Goal: Navigation & Orientation: Find specific page/section

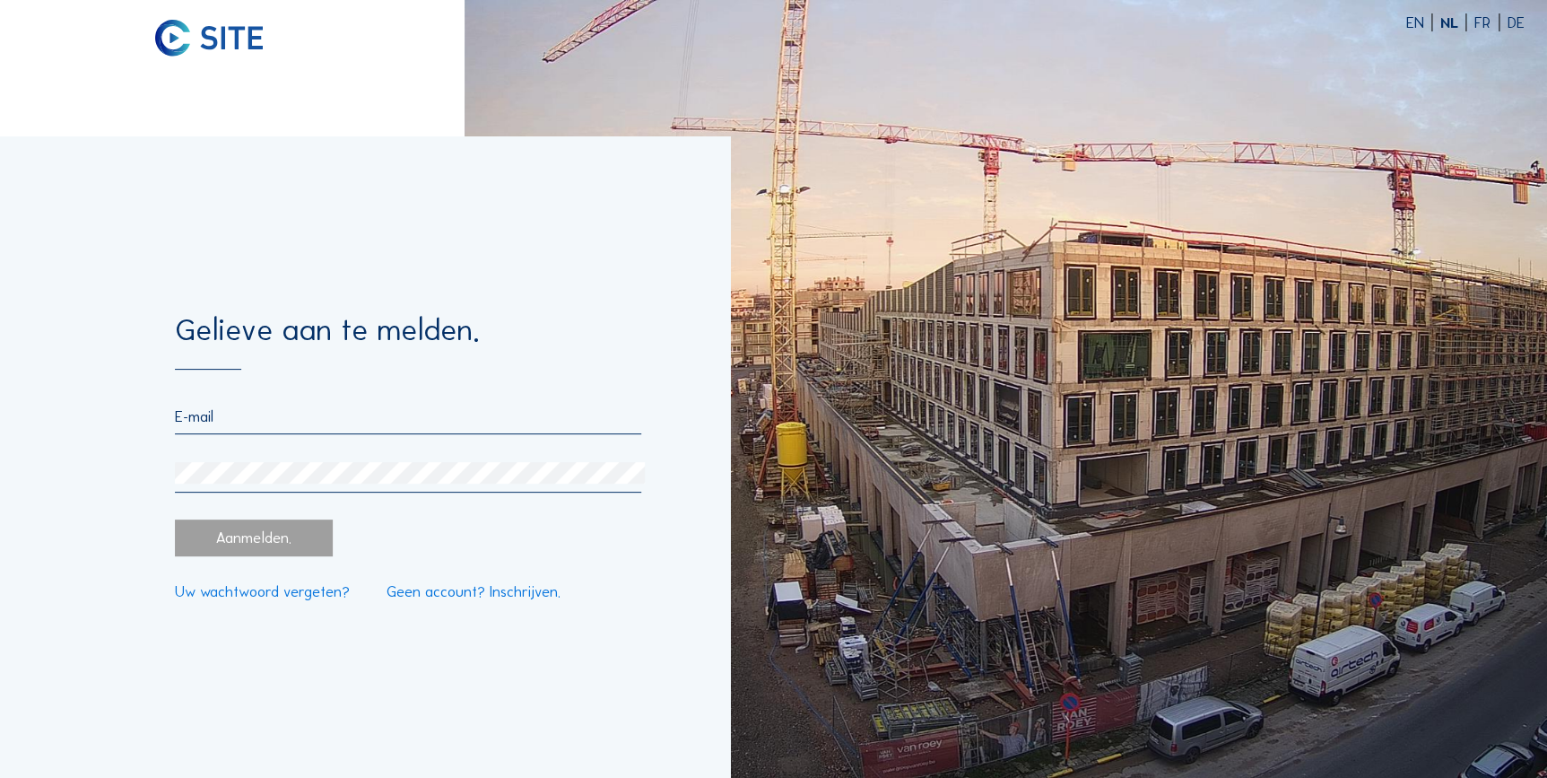
type input "royerssluis@civielroyerssluis.be"
click at [300, 537] on div "Aanmelden." at bounding box center [254, 537] width 158 height 37
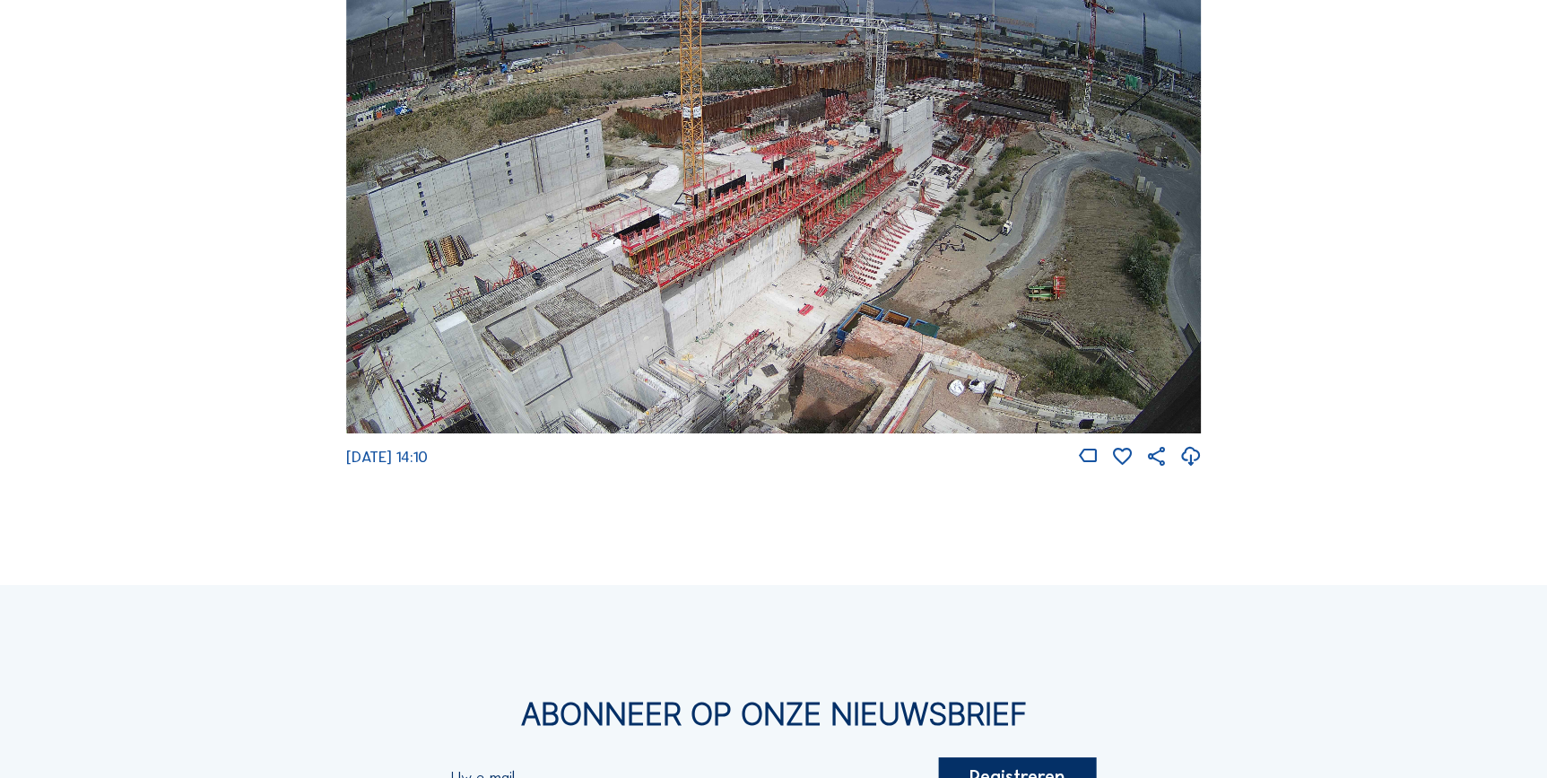
scroll to position [2942, 0]
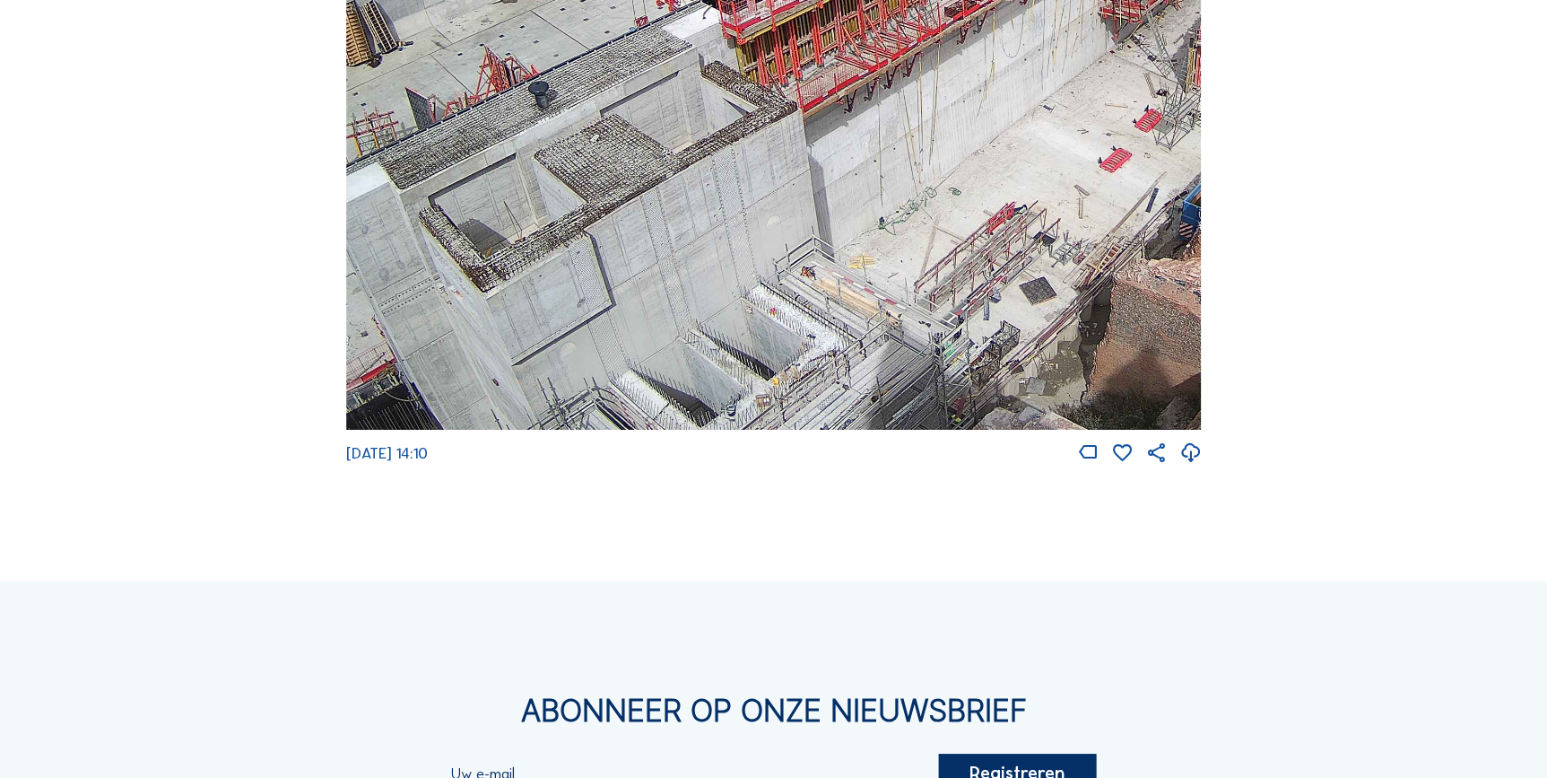
drag, startPoint x: 647, startPoint y: 335, endPoint x: 718, endPoint y: 251, distance: 110.0
click at [718, 251] on img at bounding box center [774, 189] width 856 height 482
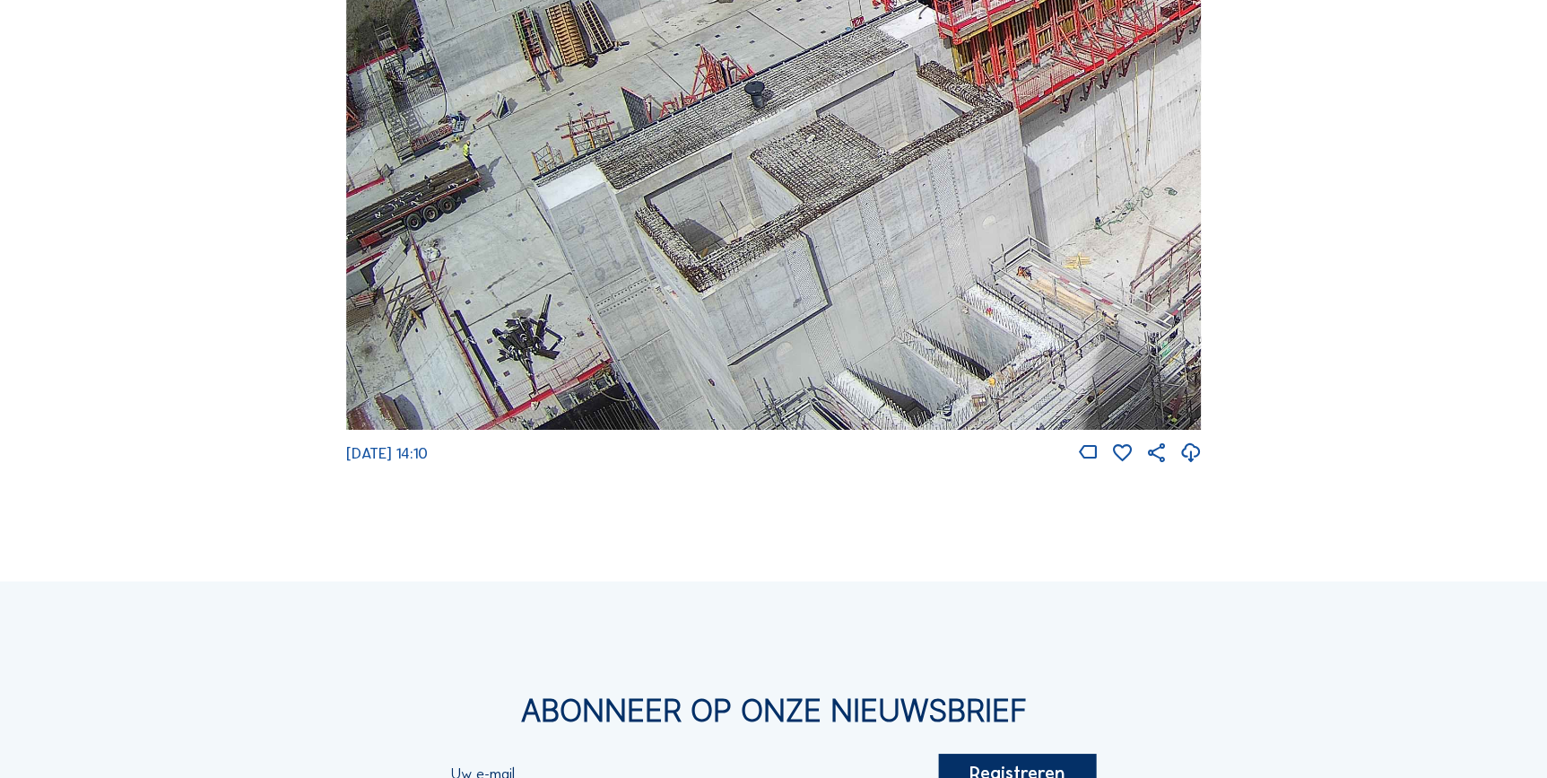
drag, startPoint x: 691, startPoint y: 357, endPoint x: 941, endPoint y: 251, distance: 271.7
click at [941, 251] on img at bounding box center [774, 189] width 856 height 482
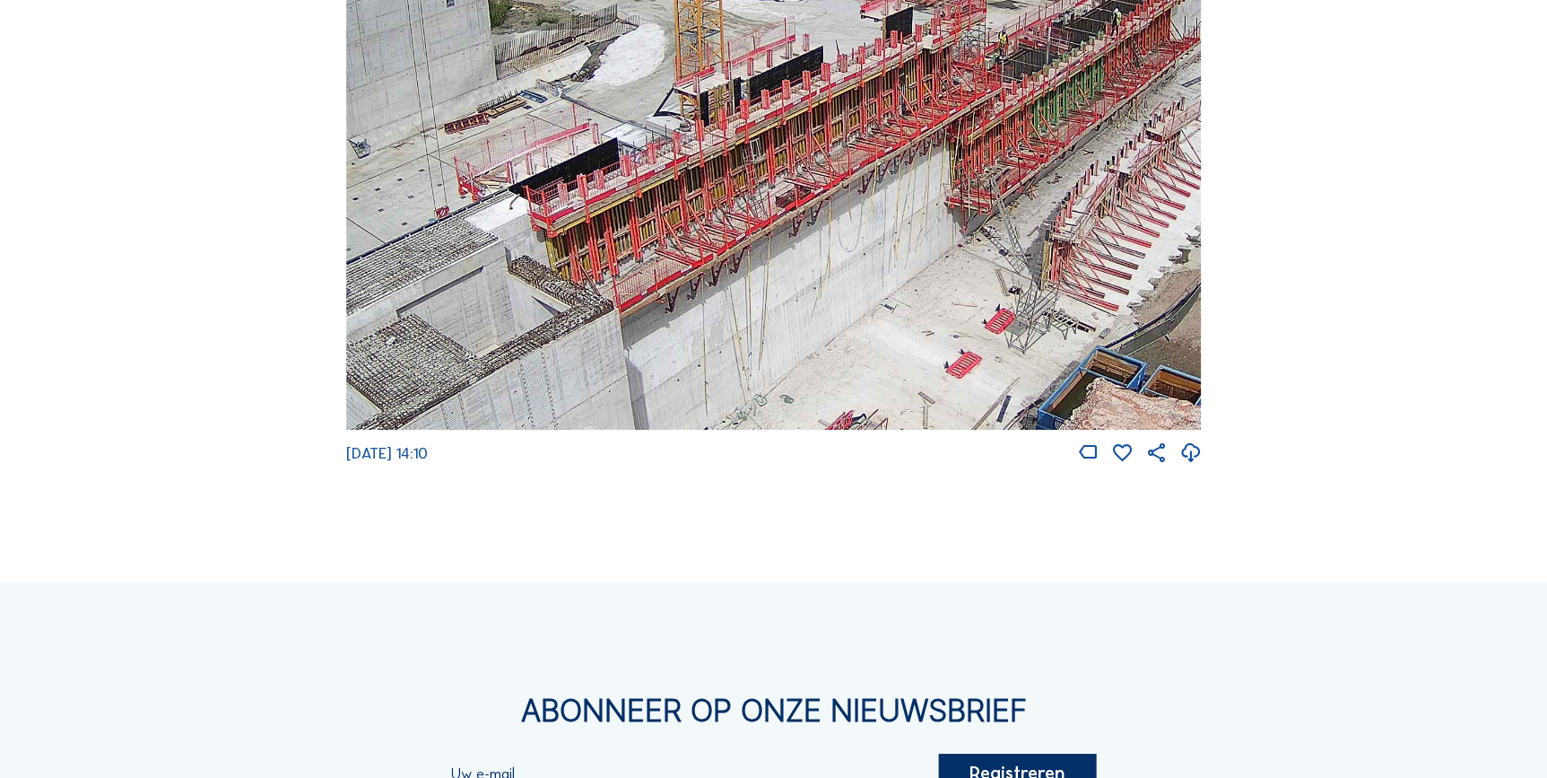
drag, startPoint x: 670, startPoint y: 295, endPoint x: 756, endPoint y: 210, distance: 121.1
click at [756, 210] on img at bounding box center [774, 189] width 856 height 482
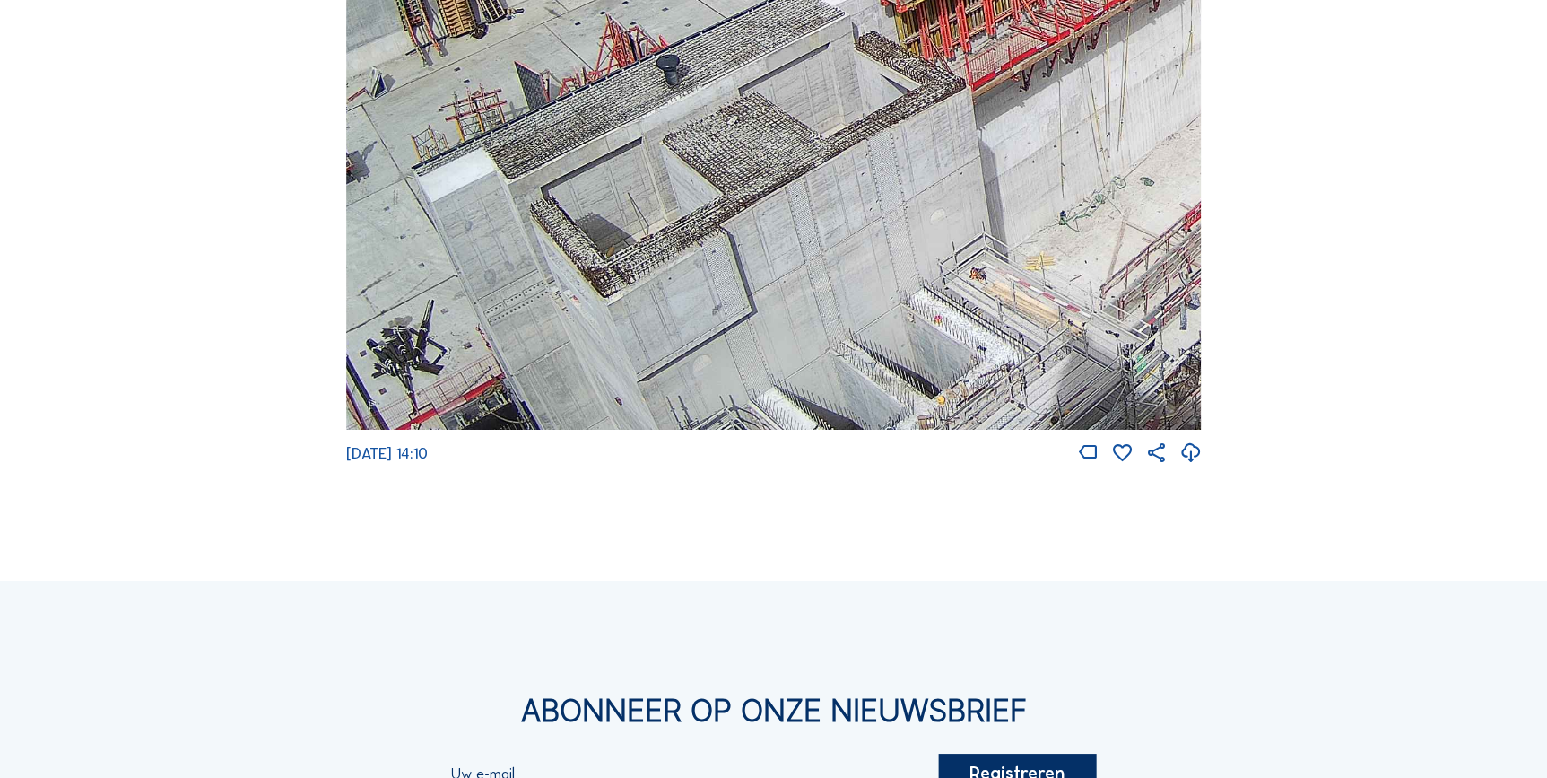
drag, startPoint x: 673, startPoint y: 368, endPoint x: 1072, endPoint y: 142, distance: 458.7
click at [1097, 122] on img at bounding box center [774, 189] width 856 height 482
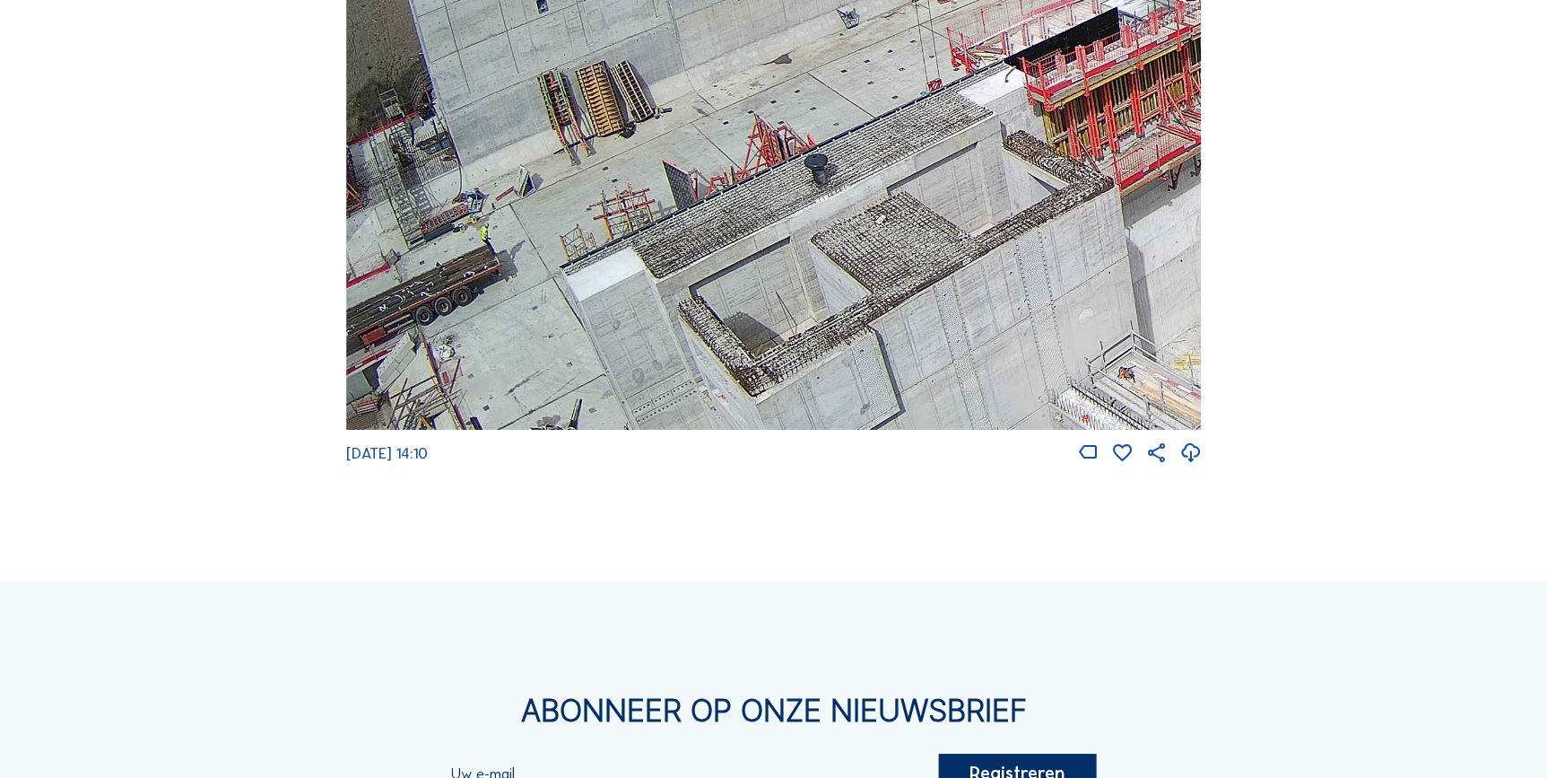
drag, startPoint x: 832, startPoint y: 179, endPoint x: 1032, endPoint y: 278, distance: 222.2
click at [1032, 278] on img at bounding box center [774, 189] width 856 height 482
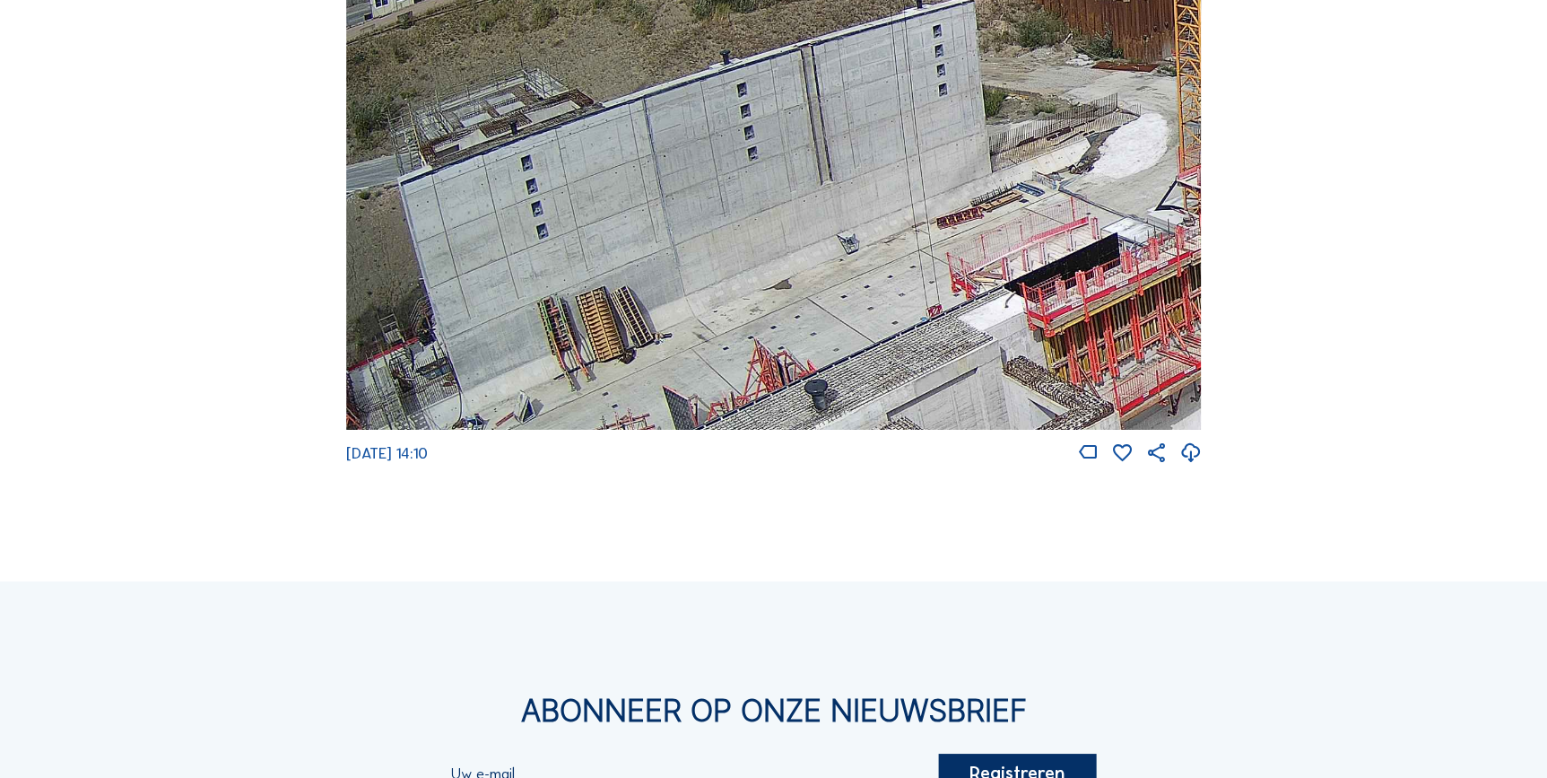
drag, startPoint x: 670, startPoint y: 189, endPoint x: 792, endPoint y: 414, distance: 256.1
click at [792, 414] on img at bounding box center [774, 189] width 856 height 482
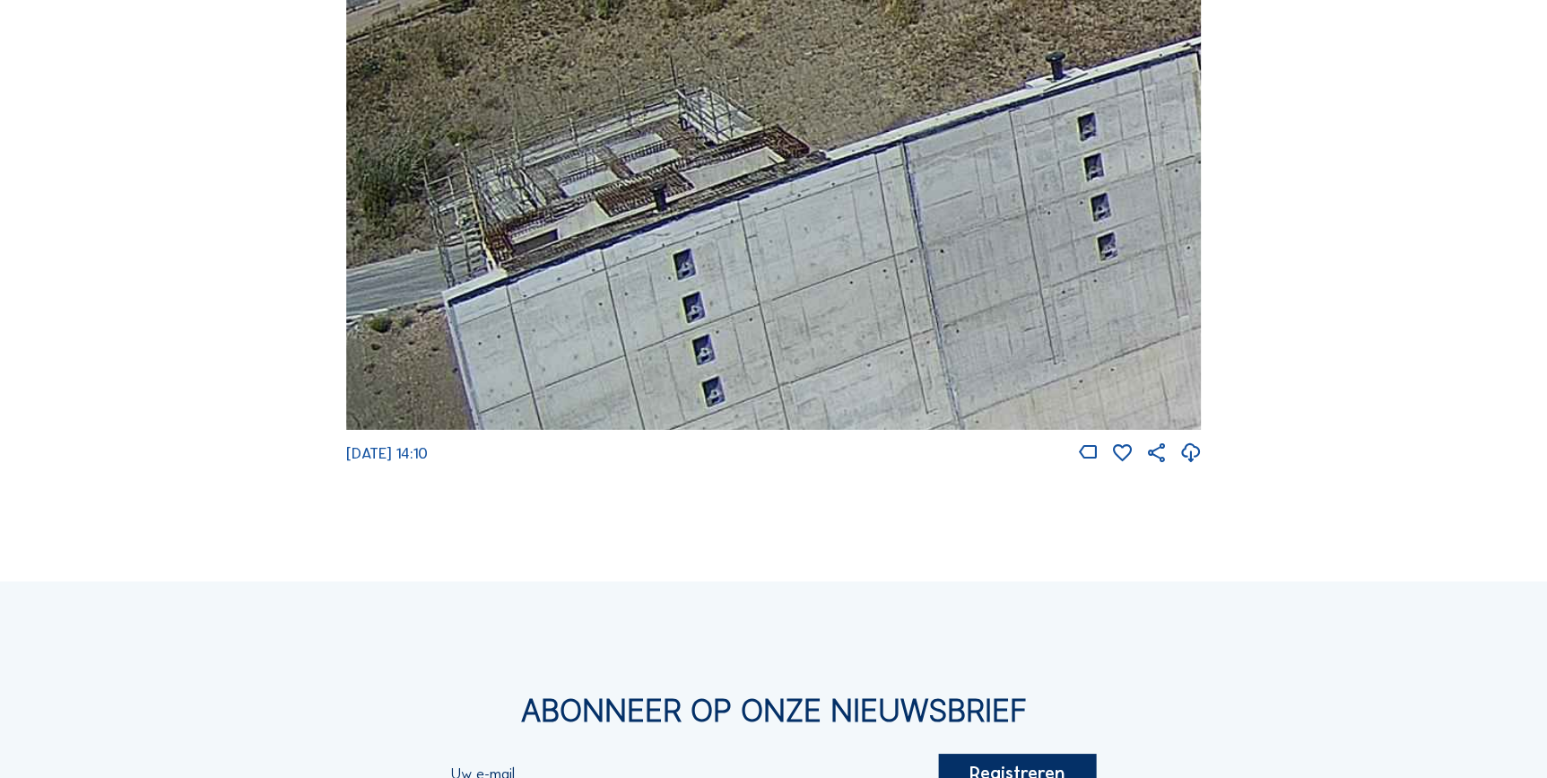
drag, startPoint x: 457, startPoint y: 190, endPoint x: 883, endPoint y: 200, distance: 426.2
click at [883, 200] on img at bounding box center [774, 189] width 856 height 482
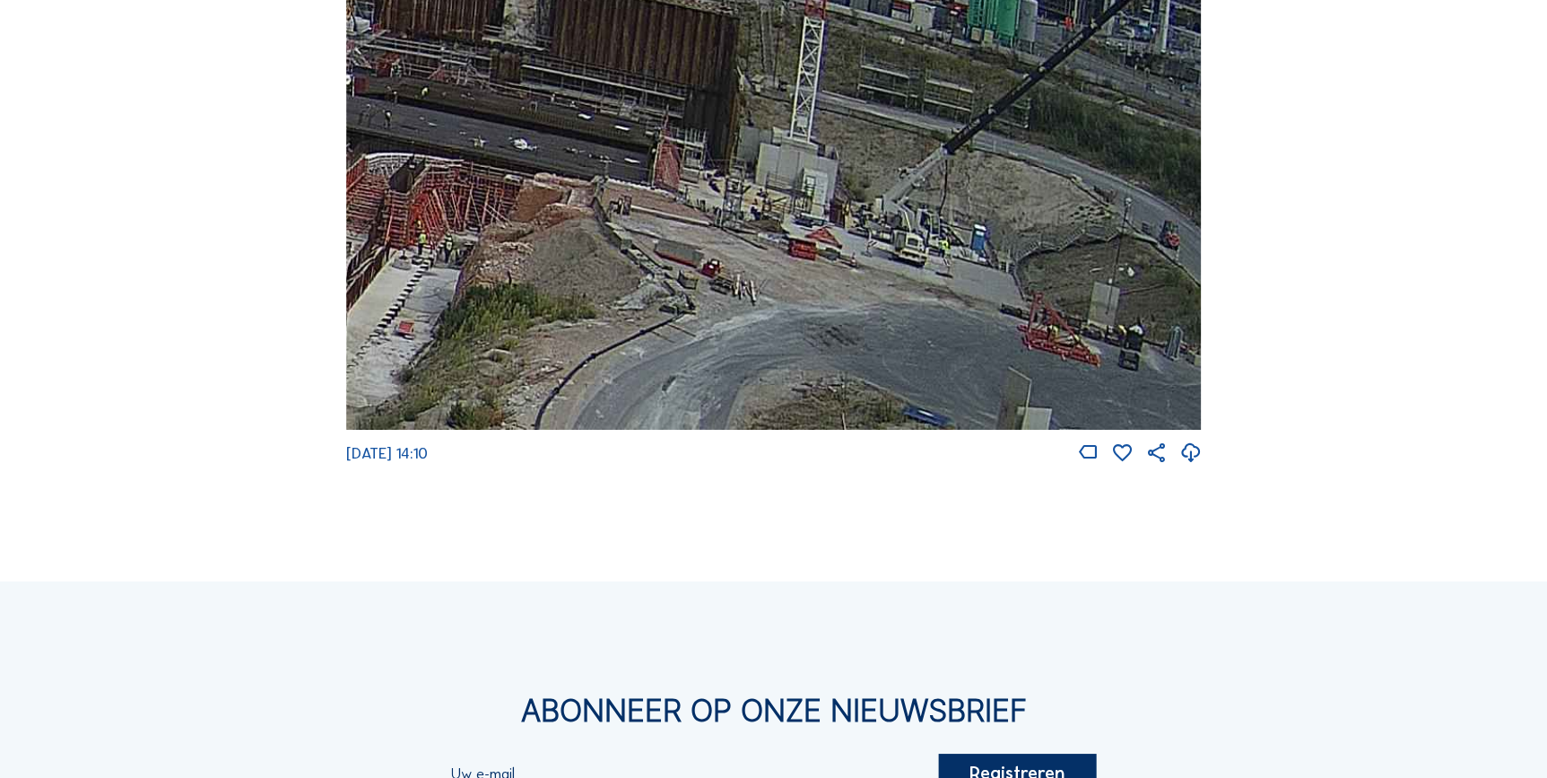
drag, startPoint x: 1001, startPoint y: 171, endPoint x: 472, endPoint y: 108, distance: 533.0
click at [477, 111] on img at bounding box center [774, 189] width 856 height 482
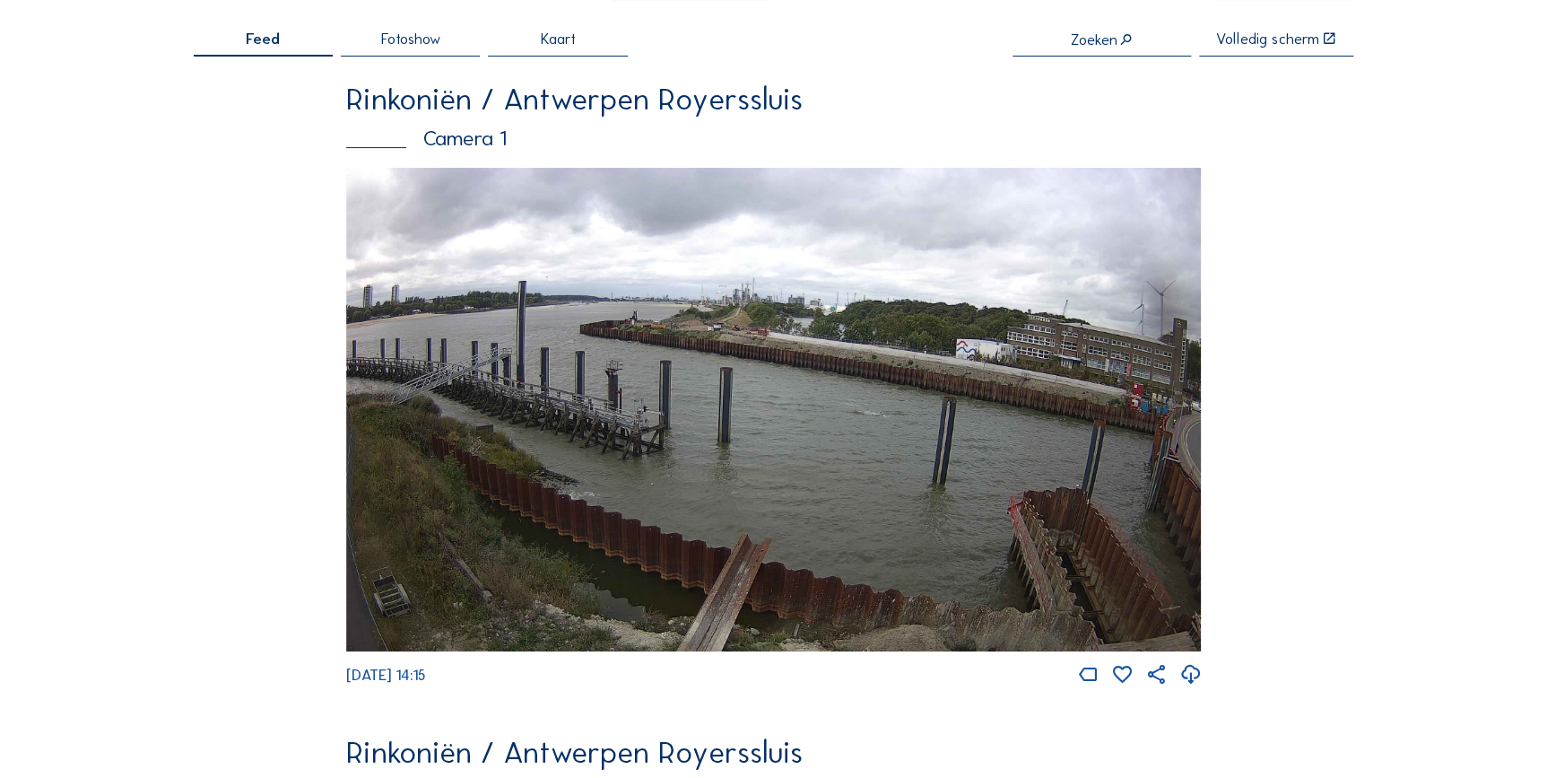
scroll to position [0, 0]
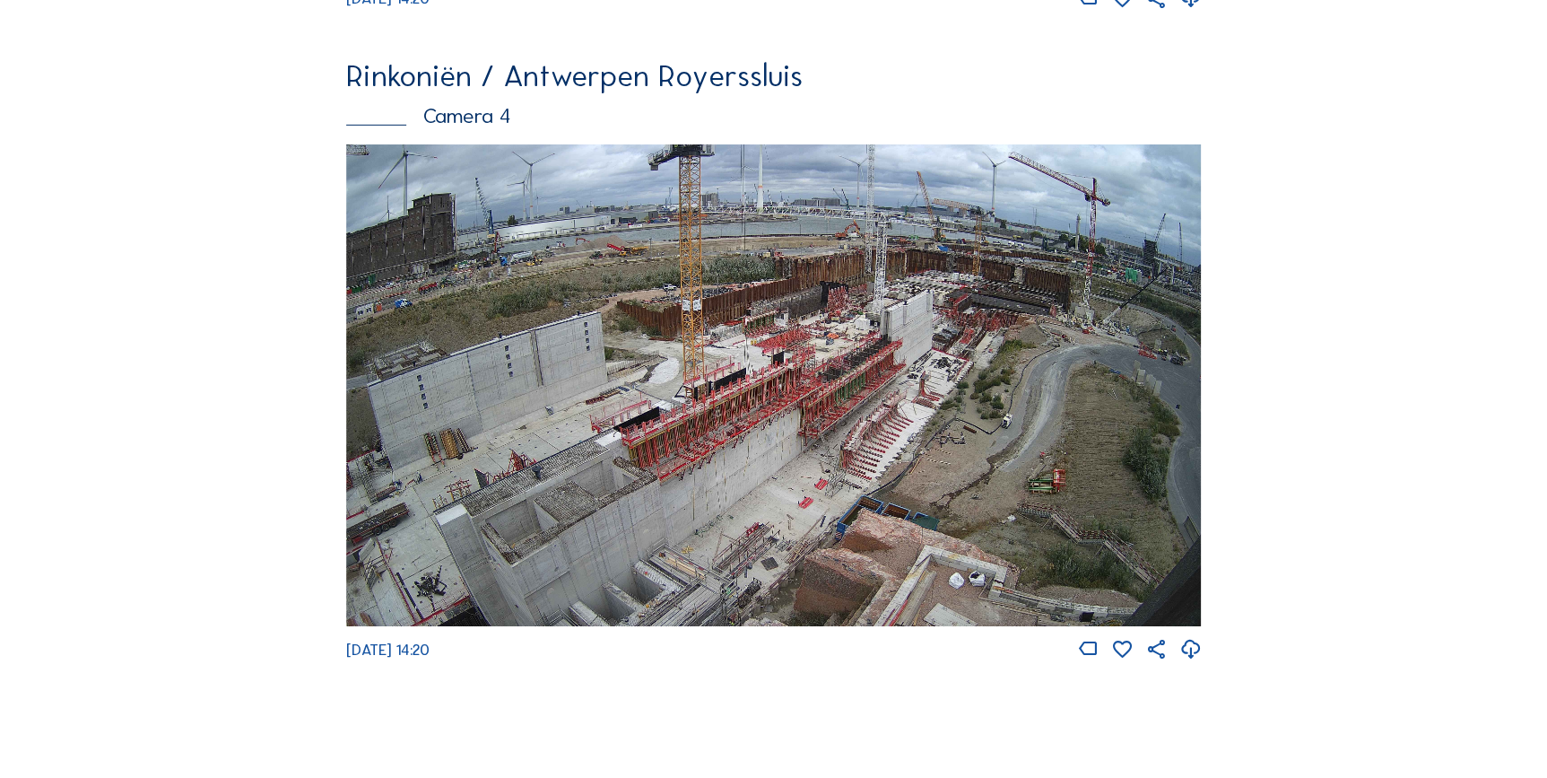
scroll to position [2779, 0]
